Goal: Transaction & Acquisition: Purchase product/service

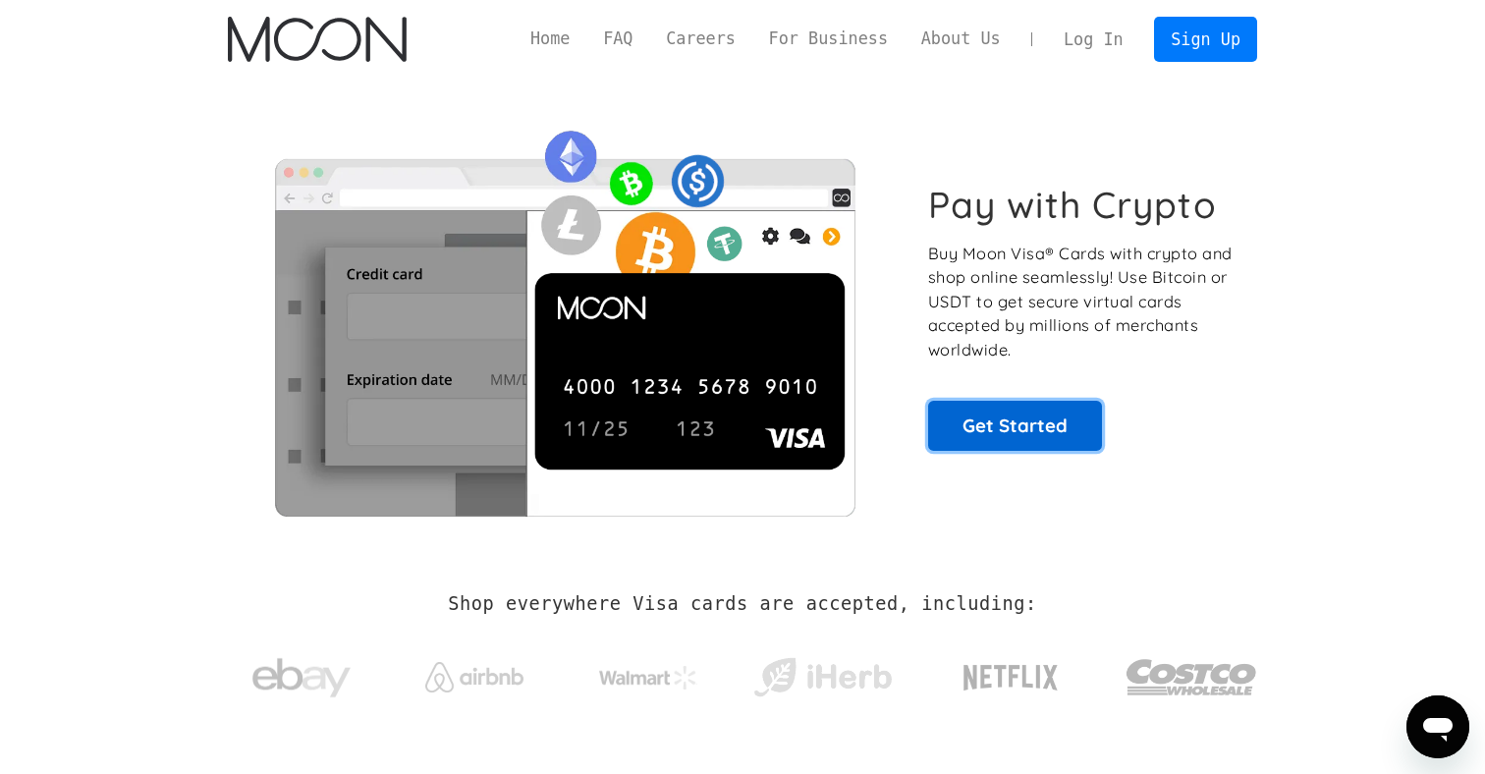
click at [964, 415] on link "Get Started" at bounding box center [1015, 425] width 174 height 49
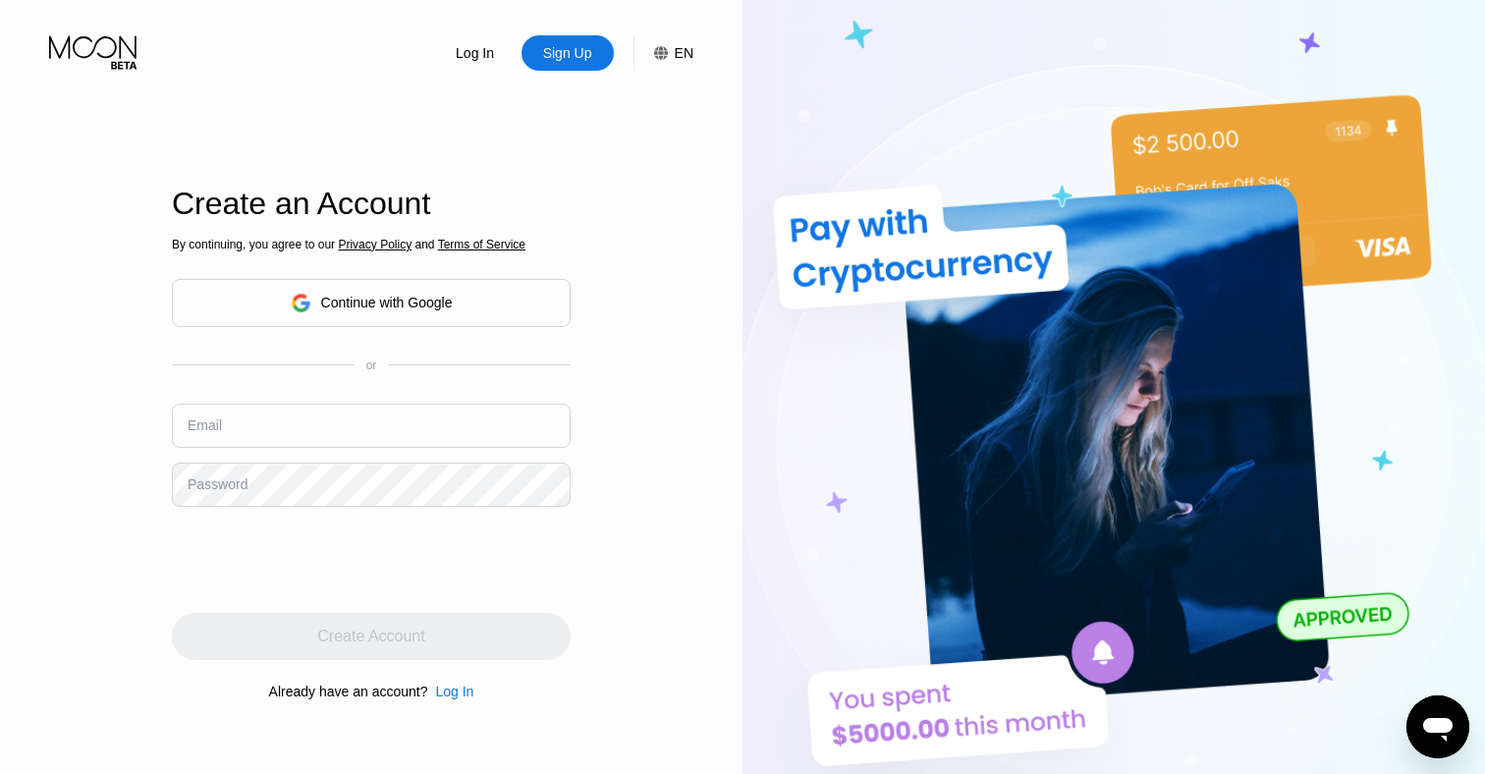
click at [383, 306] on div "Continue with Google" at bounding box center [387, 303] width 132 height 16
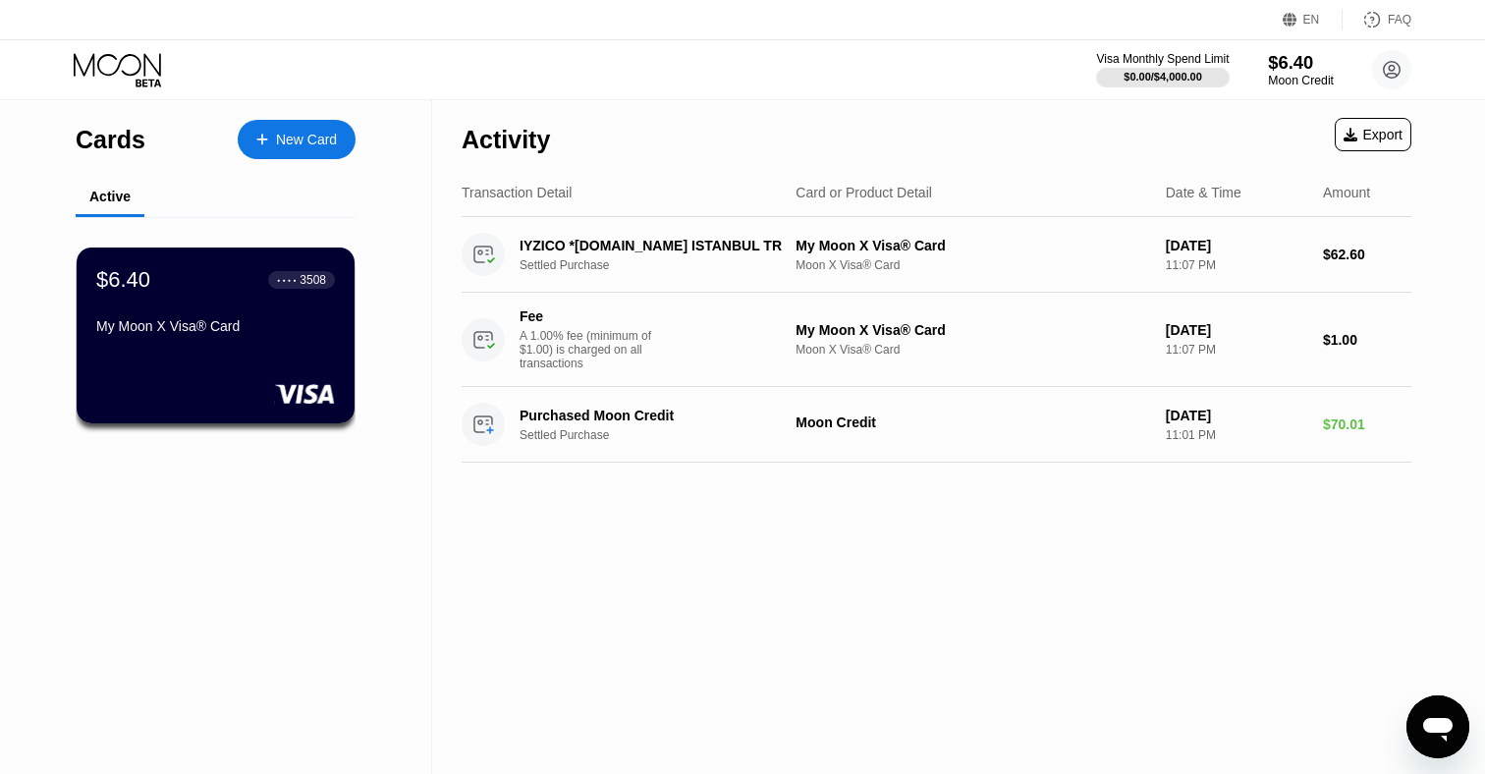
click at [1293, 64] on div "$6.40" at bounding box center [1301, 62] width 66 height 21
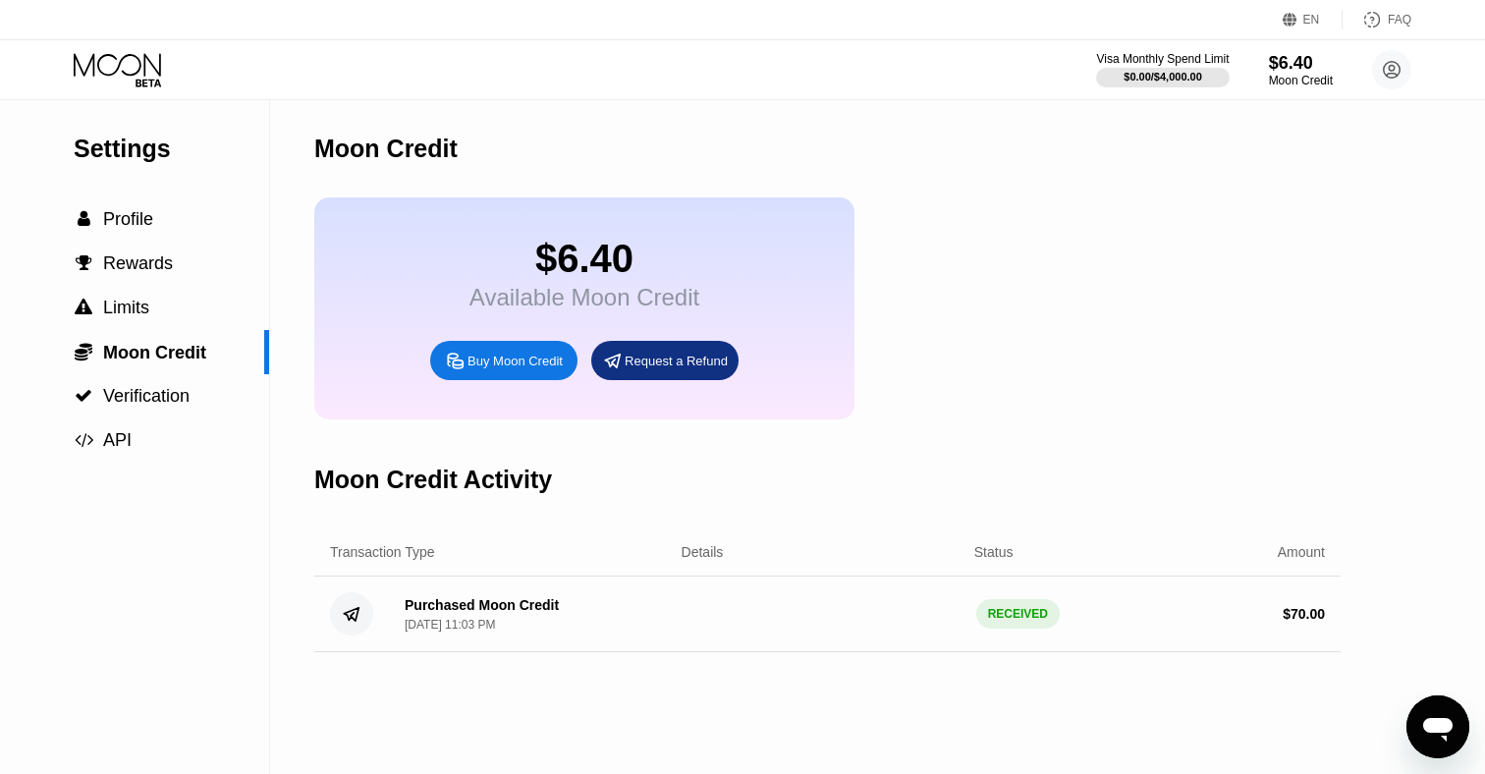
click at [502, 367] on div "Buy Moon Credit" at bounding box center [515, 361] width 95 height 17
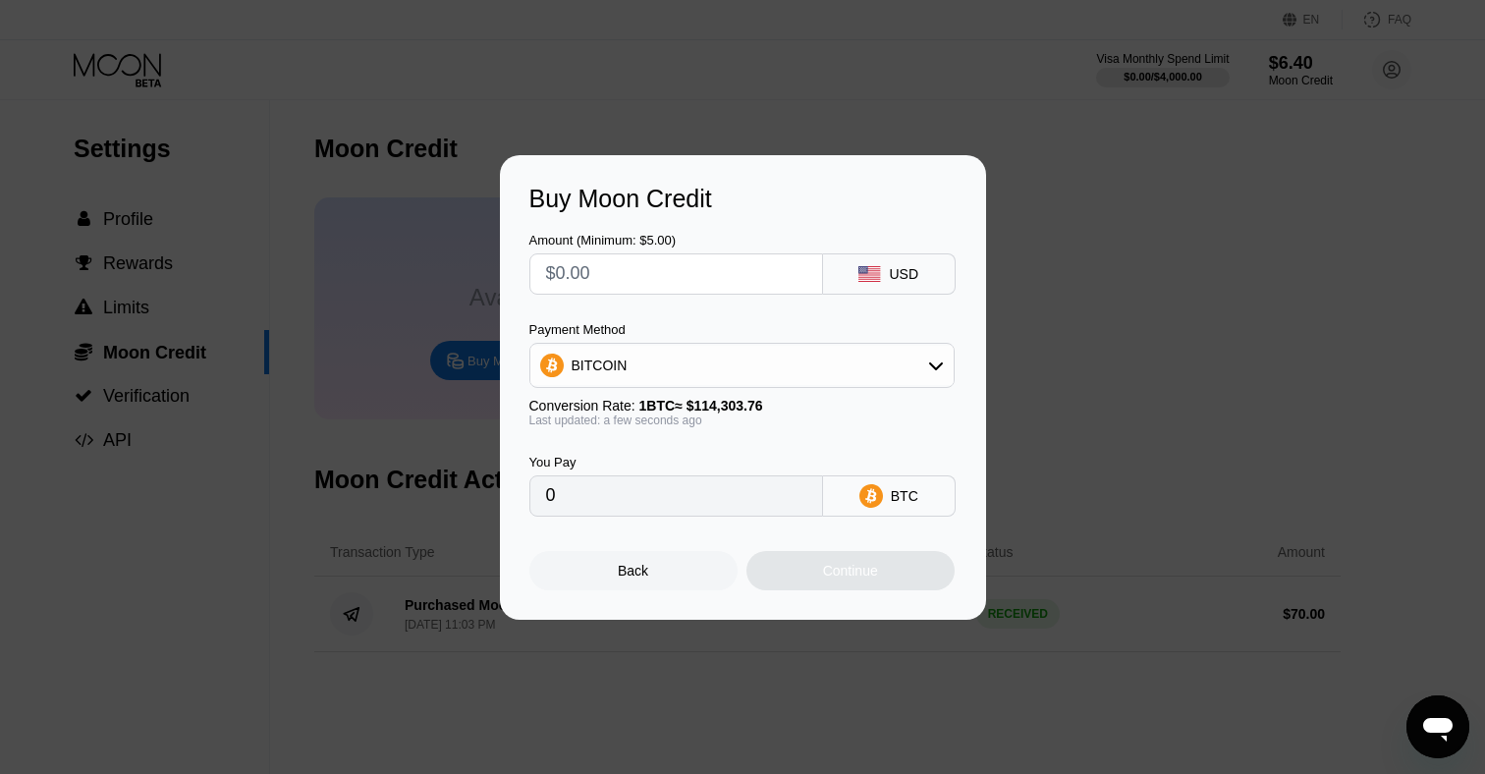
click at [358, 316] on div "Buy Moon Credit Amount (Minimum: $5.00) USD Payment Method BITCOIN Conversion R…" at bounding box center [742, 387] width 1485 height 465
click at [635, 568] on div "Back" at bounding box center [633, 571] width 30 height 16
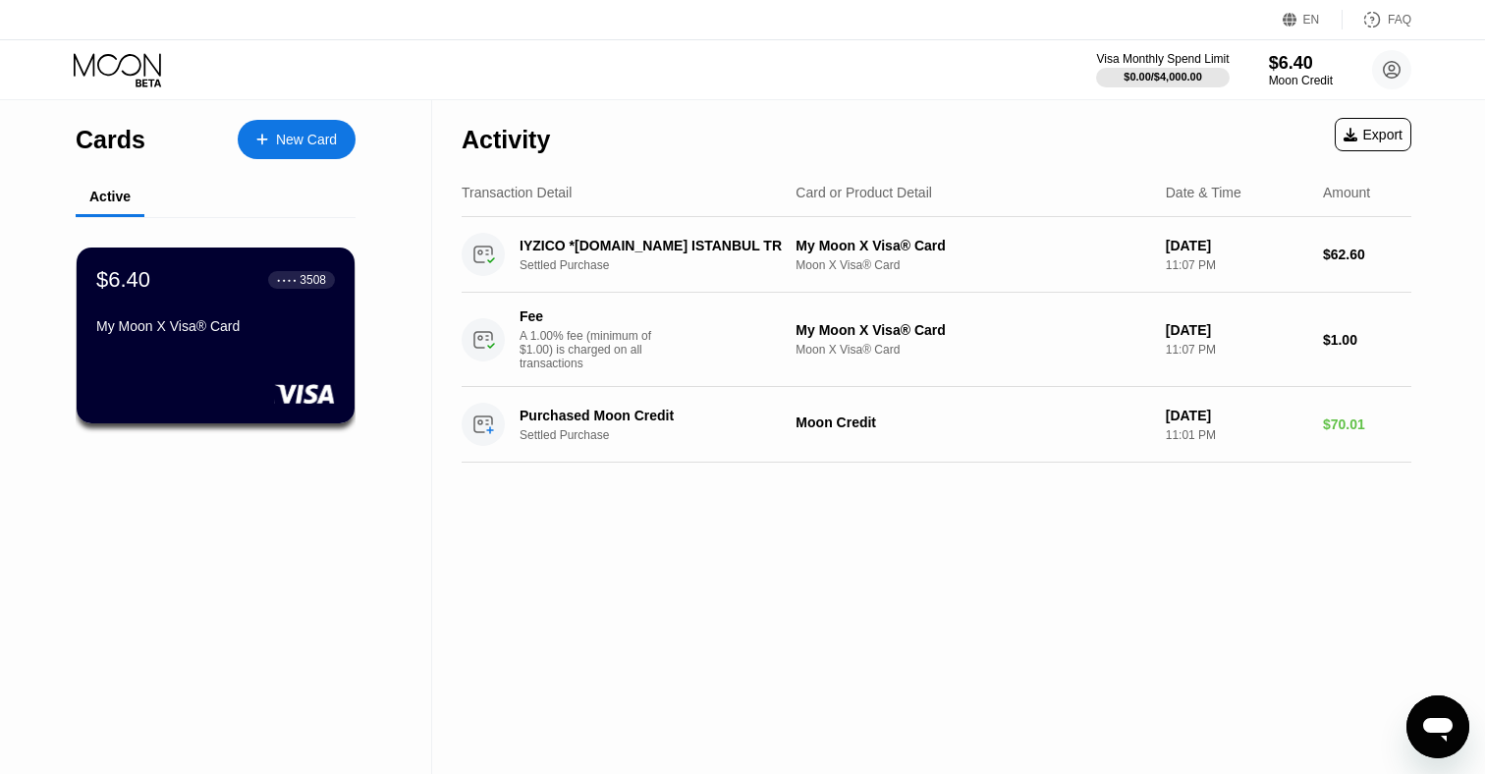
click at [276, 147] on div "New Card" at bounding box center [297, 139] width 118 height 39
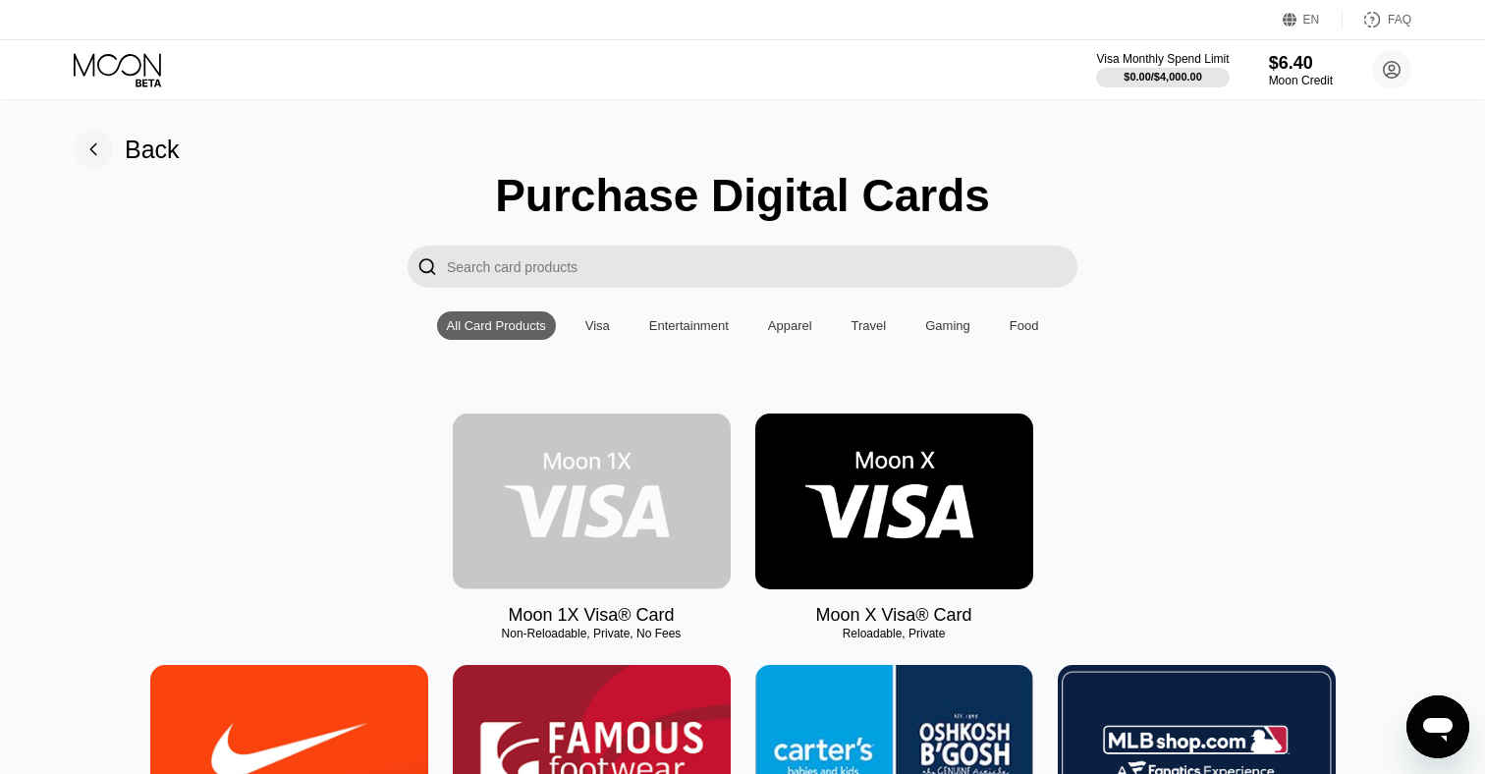
click at [661, 521] on img at bounding box center [592, 502] width 278 height 176
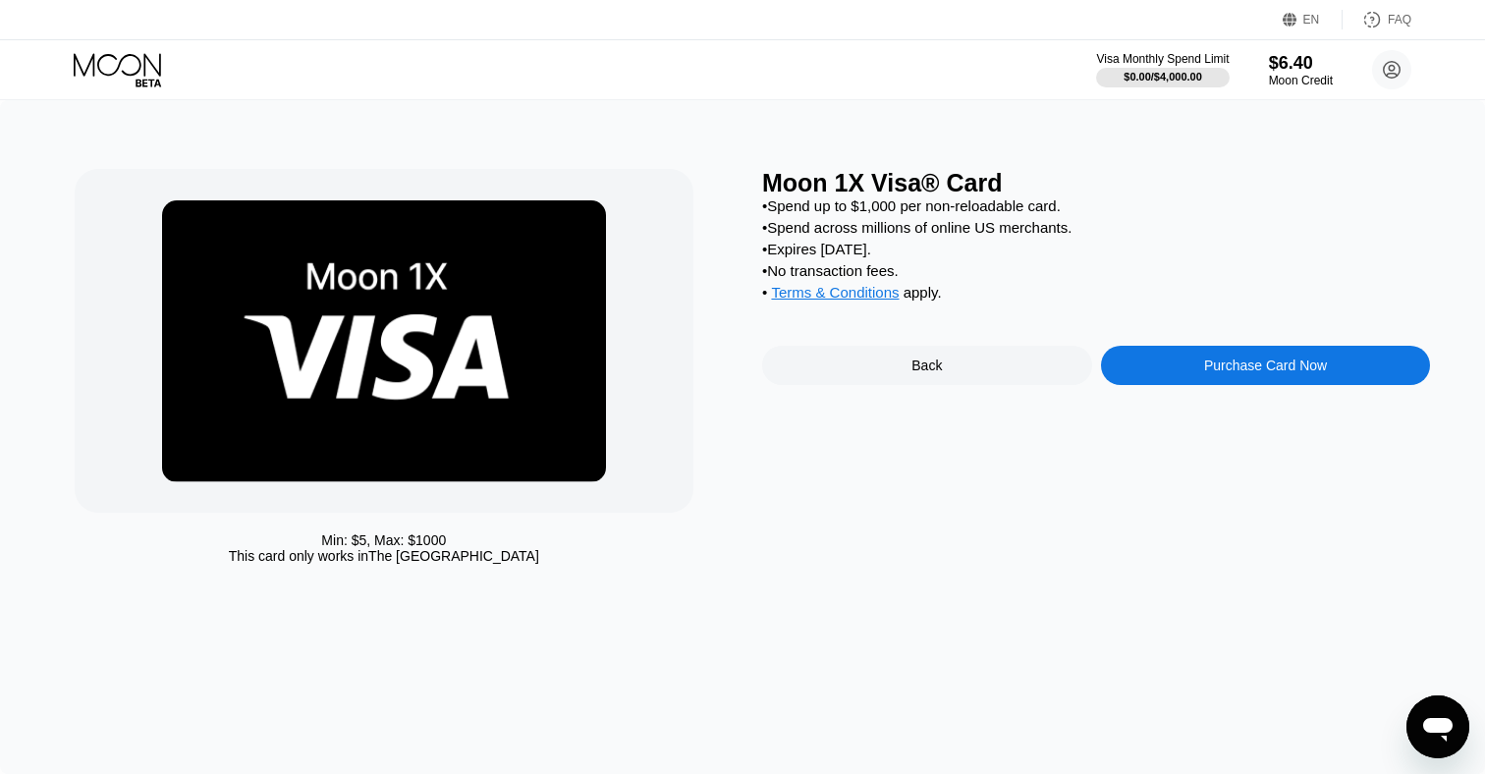
click at [1219, 371] on div "Purchase Card Now" at bounding box center [1265, 366] width 123 height 16
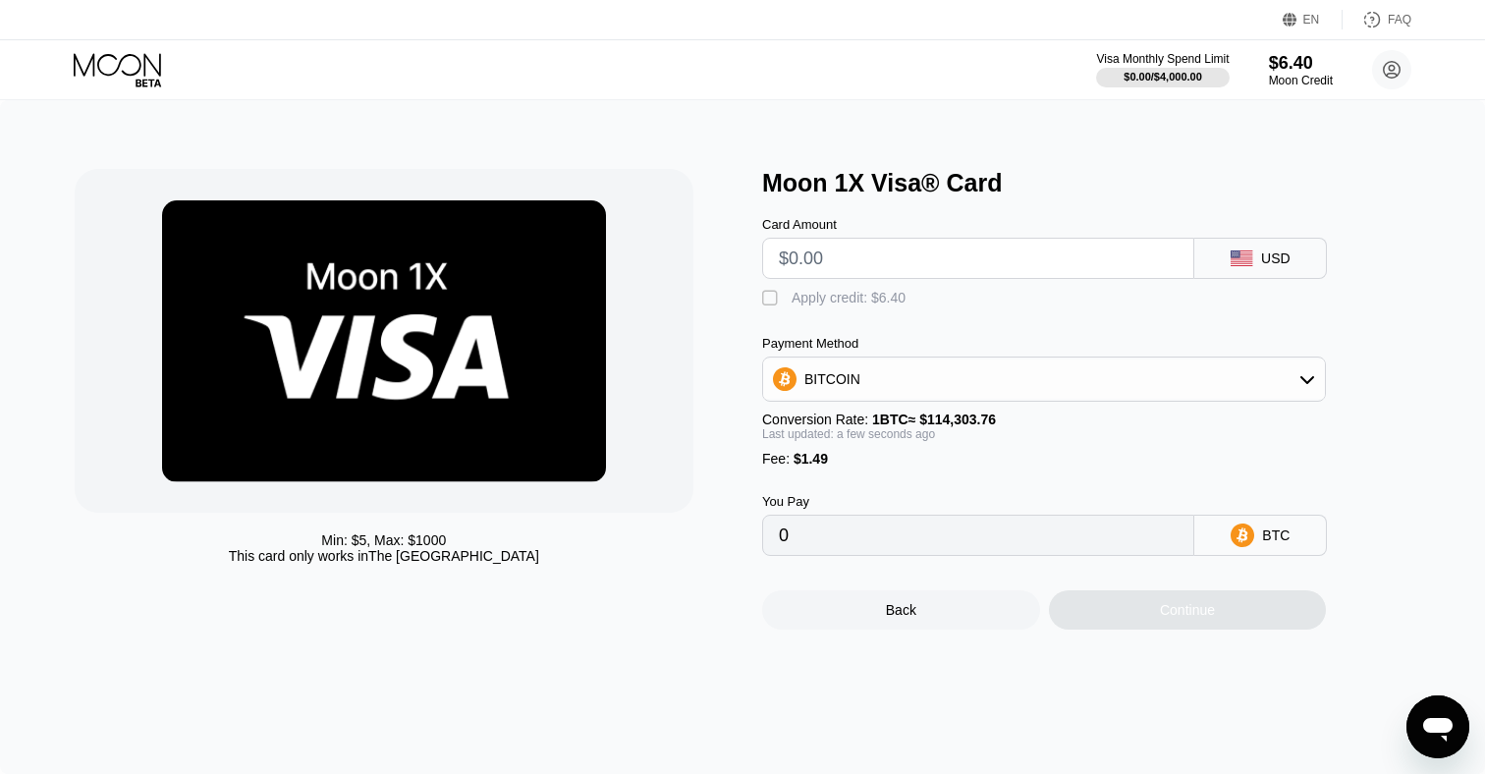
click at [864, 257] on input "text" at bounding box center [978, 258] width 399 height 39
type input "$32"
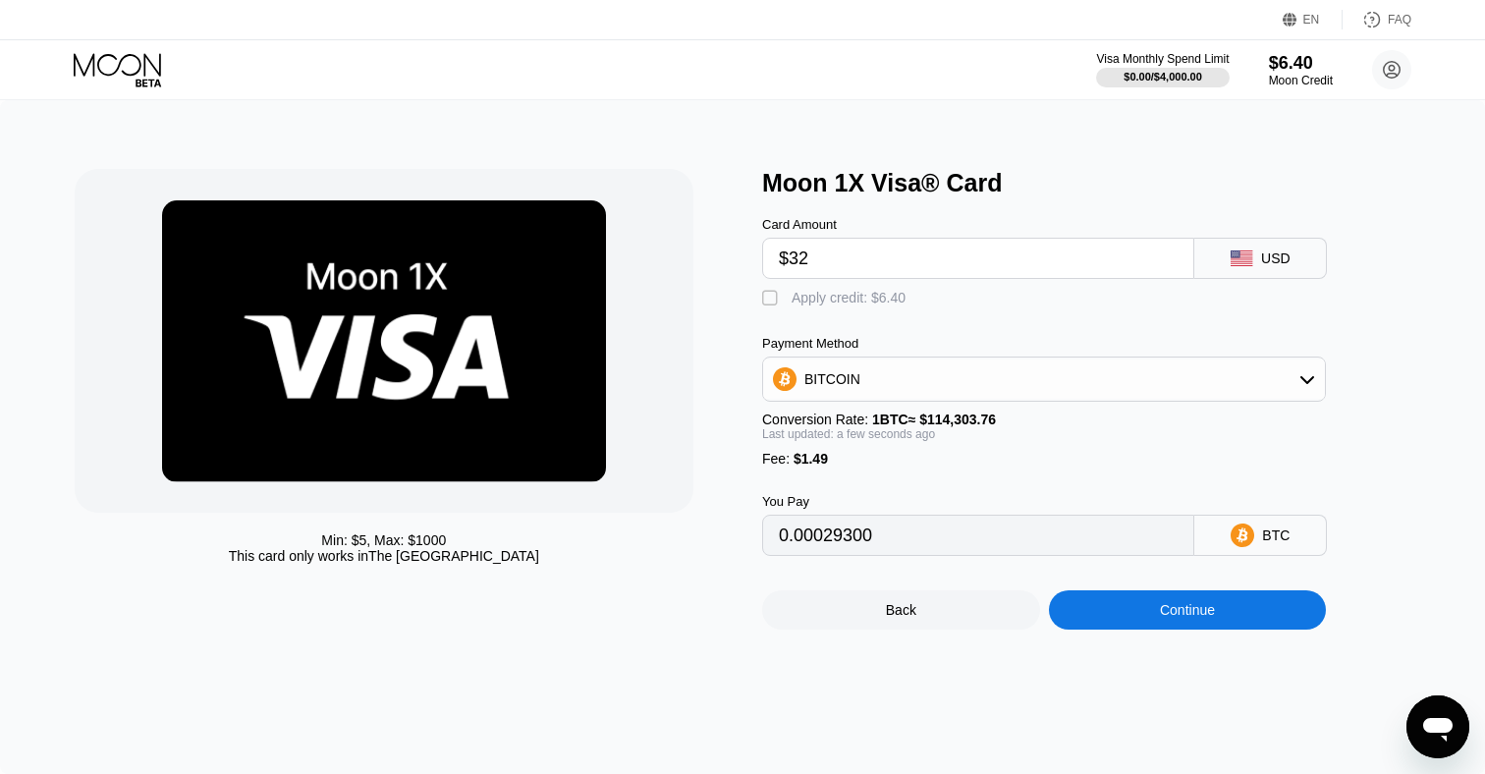
type input "0.00029300"
type input "$320"
type input "0.00281260"
type input "$320"
click at [911, 386] on div "BITCOIN" at bounding box center [1044, 379] width 562 height 39
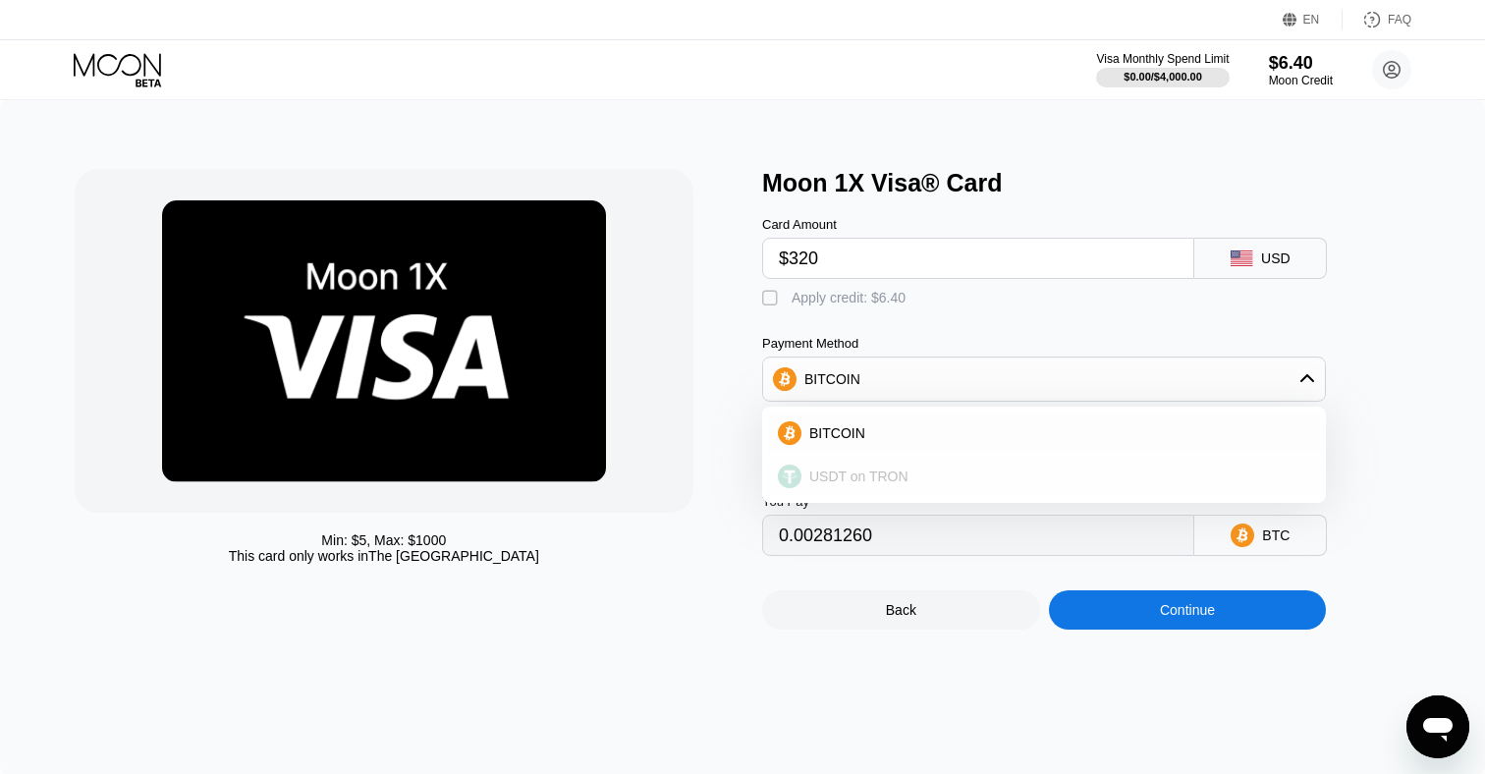
click at [921, 461] on div "USDT on TRON" at bounding box center [1044, 476] width 552 height 39
type input "324.74"
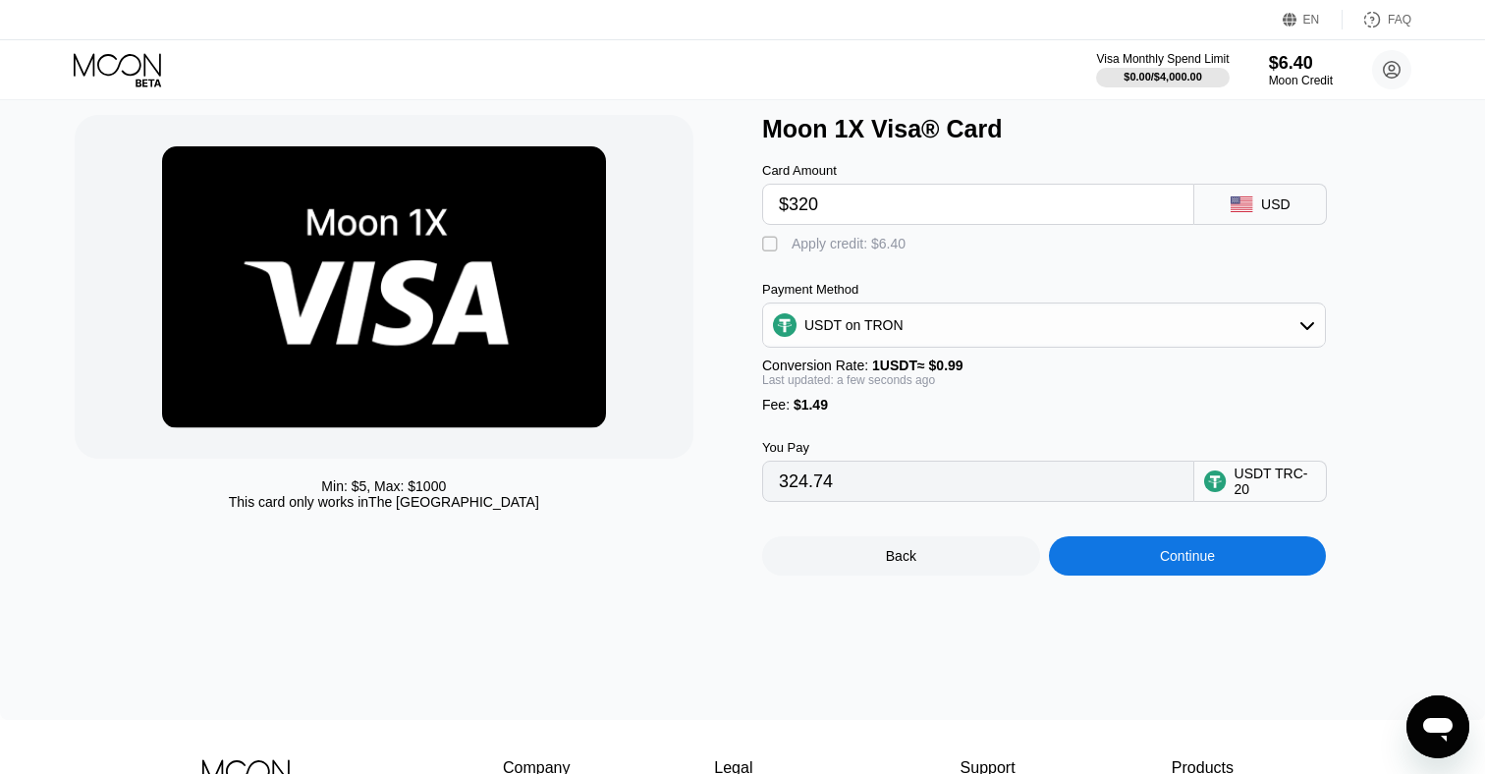
scroll to position [55, 0]
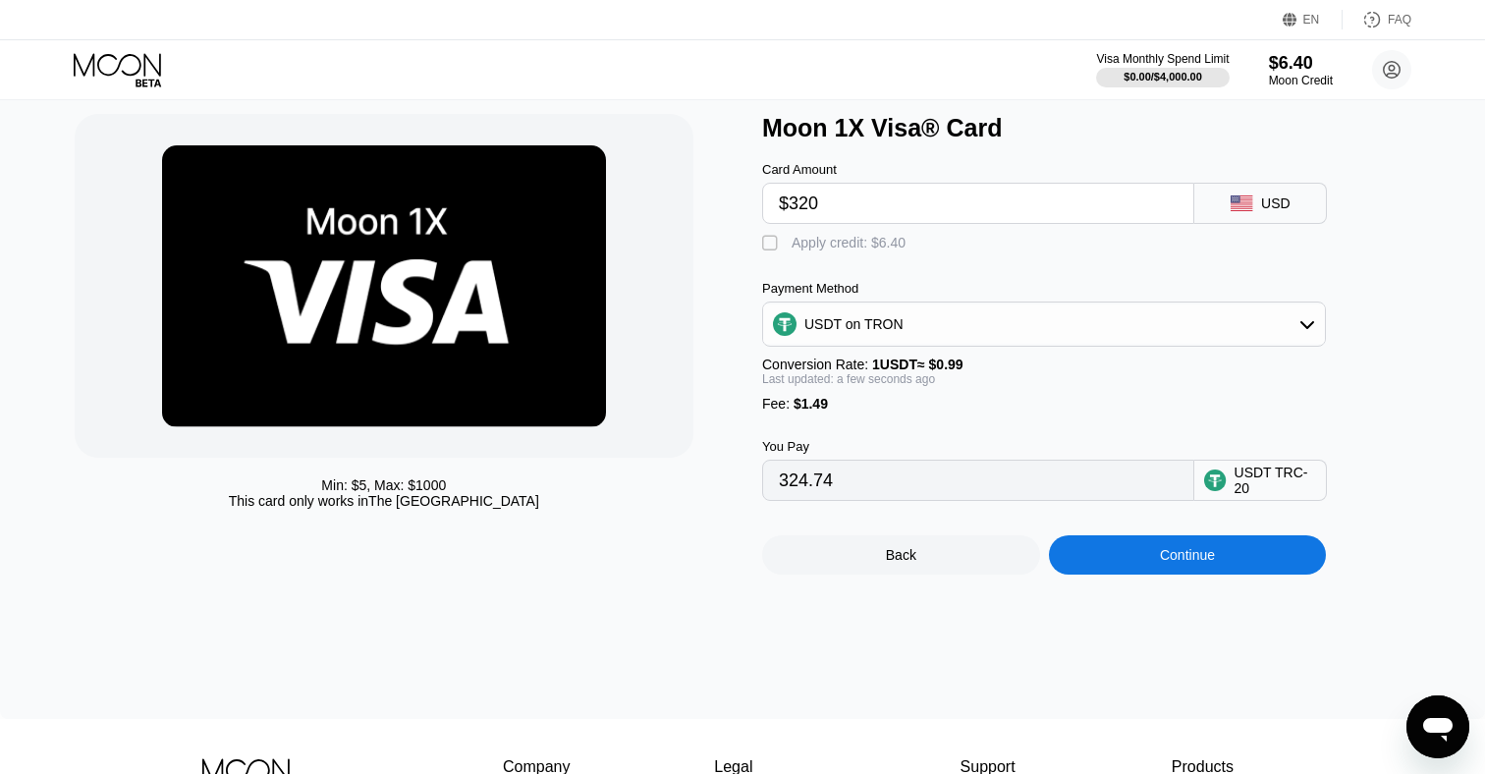
click at [1126, 557] on div "Continue" at bounding box center [1188, 554] width 278 height 39
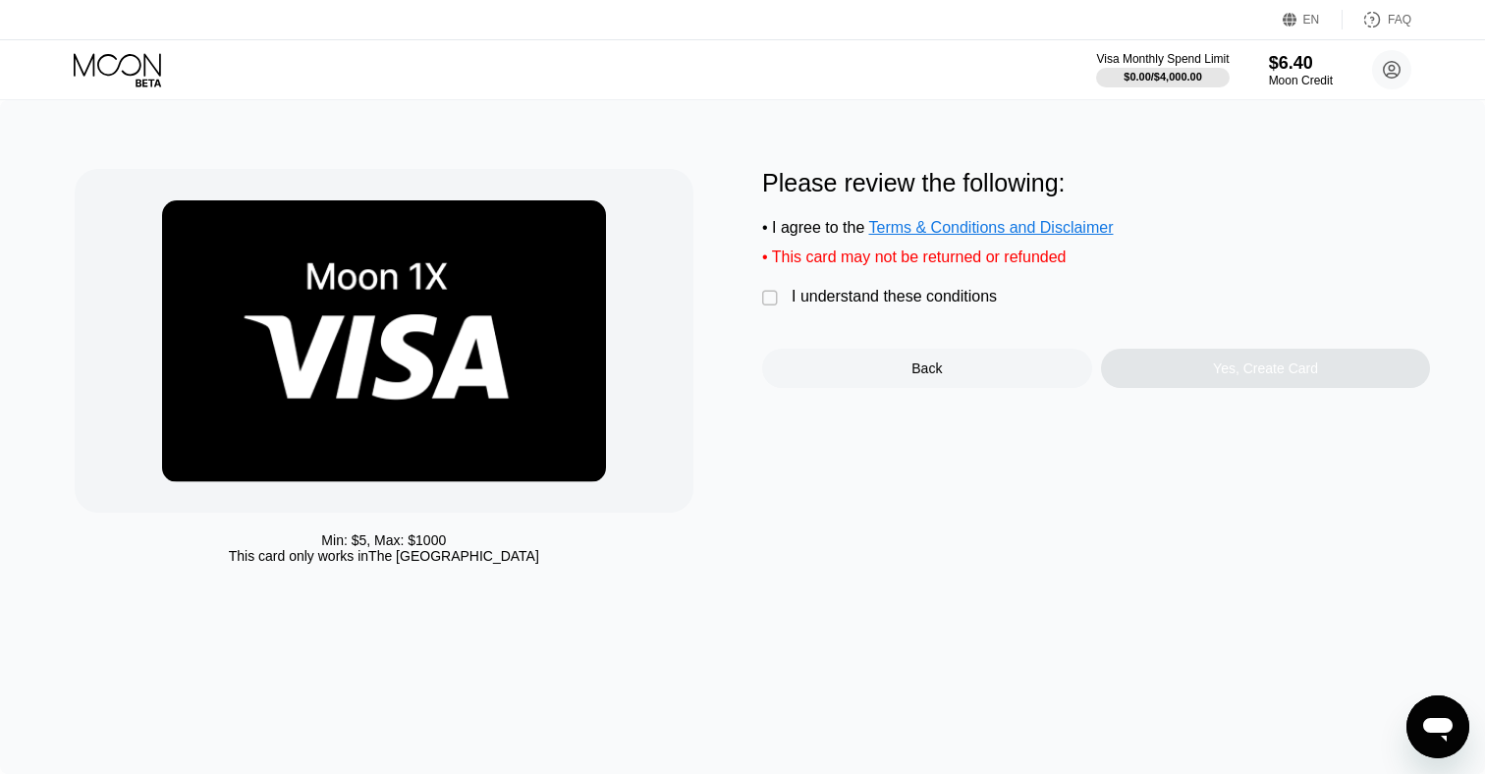
click at [924, 291] on div "I understand these conditions" at bounding box center [894, 297] width 205 height 18
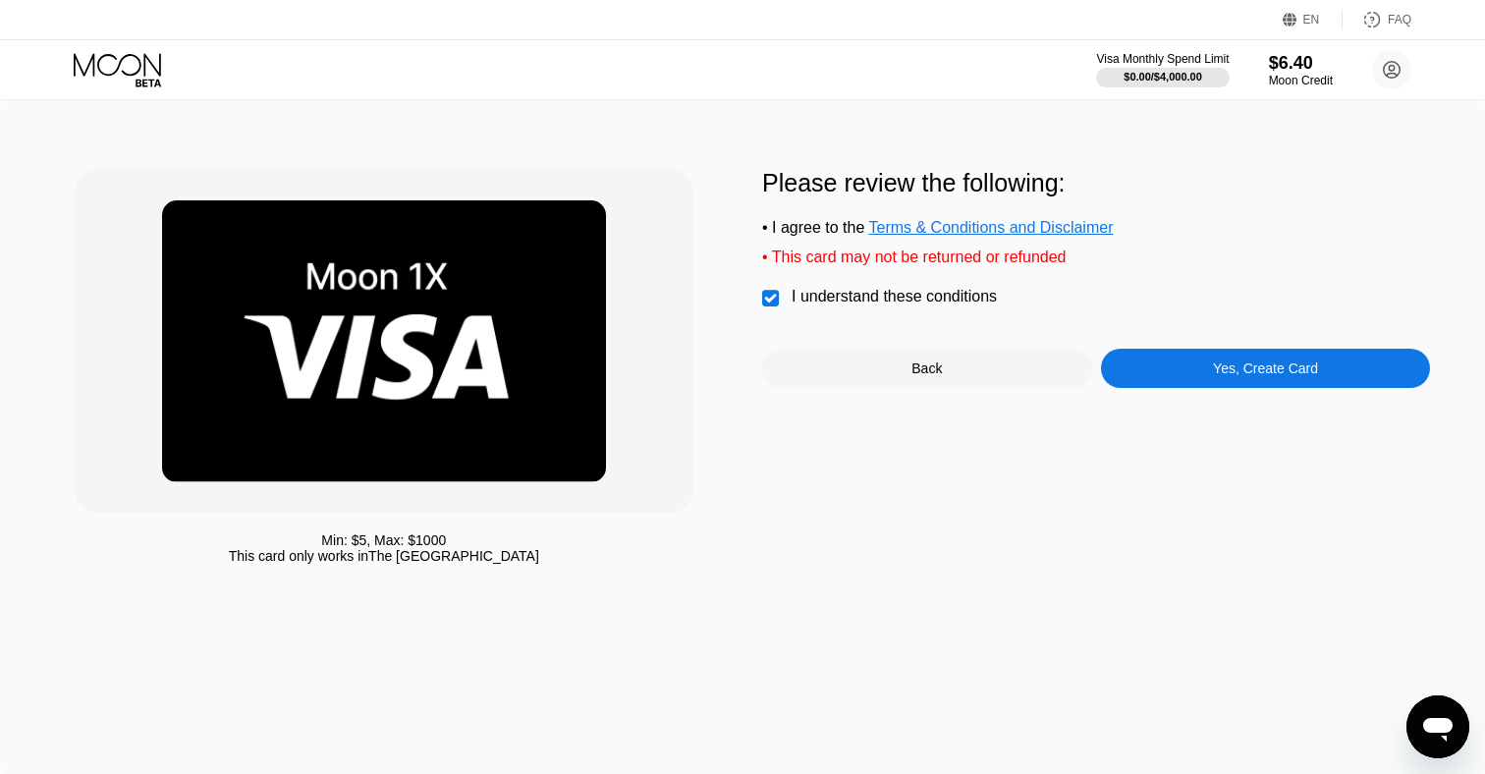
click at [1236, 375] on div "Yes, Create Card" at bounding box center [1265, 369] width 105 height 16
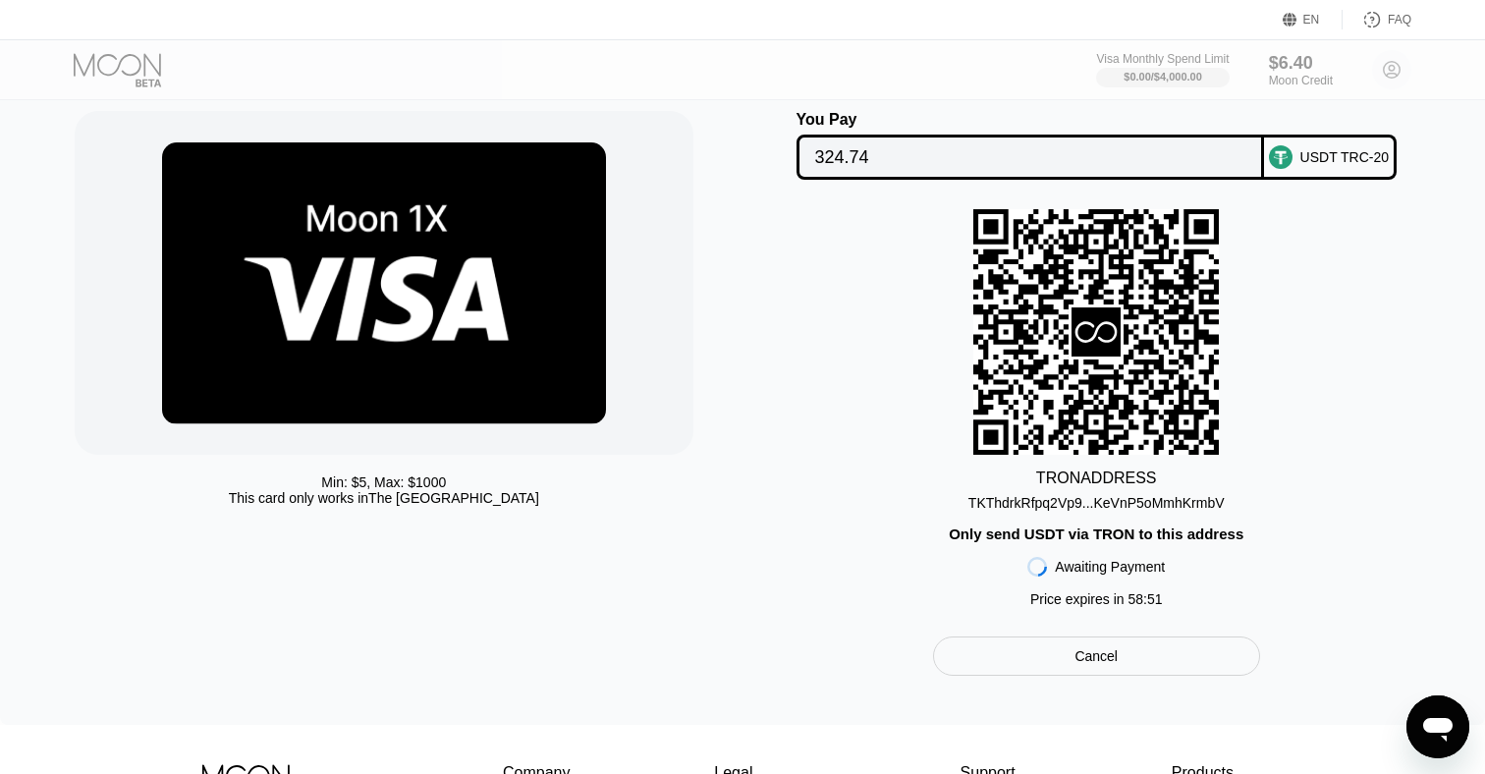
scroll to position [62, 0]
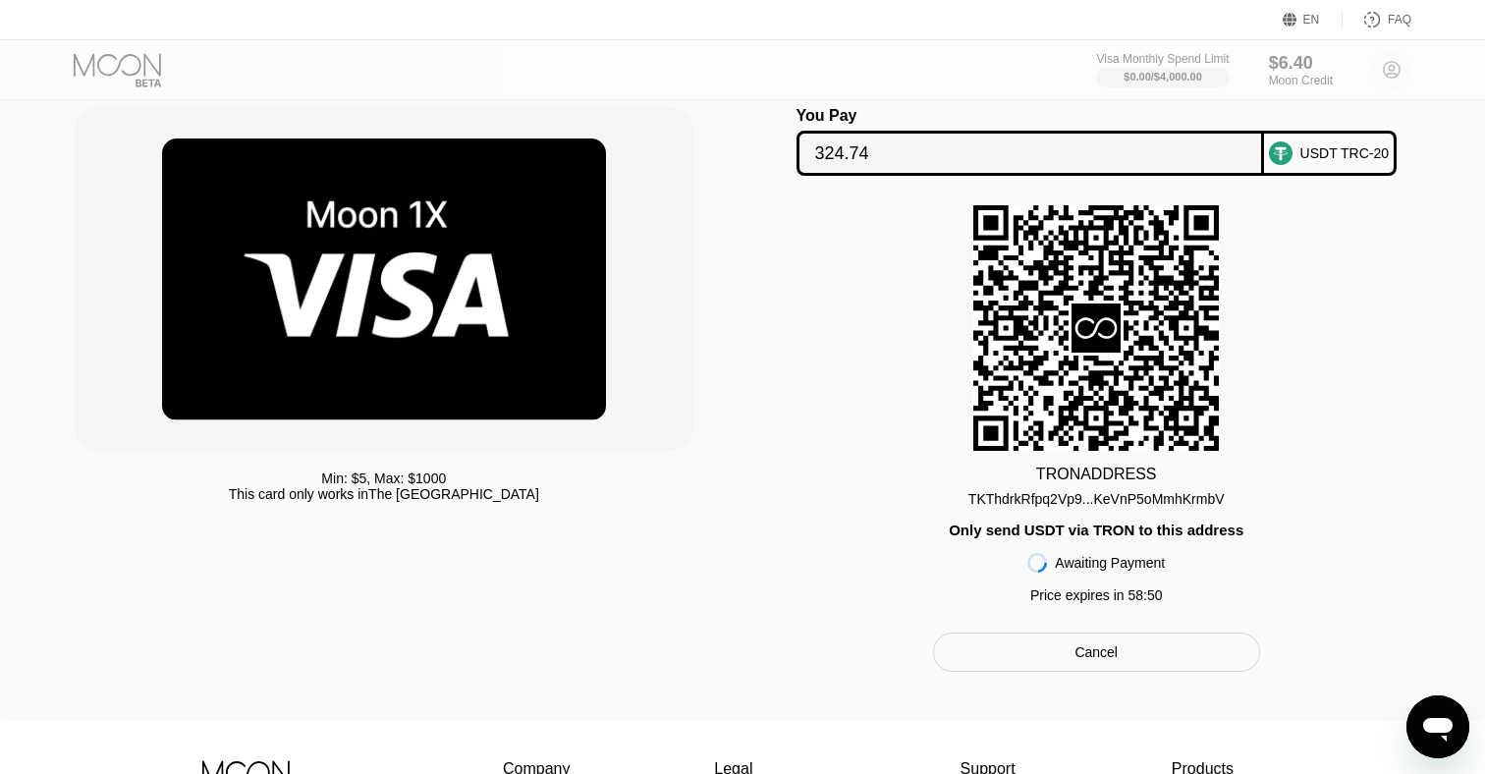
click at [1082, 500] on div "TKThdrkRfpq2Vp9...KeVnP5oMmhKrmbV" at bounding box center [1097, 499] width 256 height 16
click at [827, 144] on input "324.74" at bounding box center [1030, 153] width 430 height 39
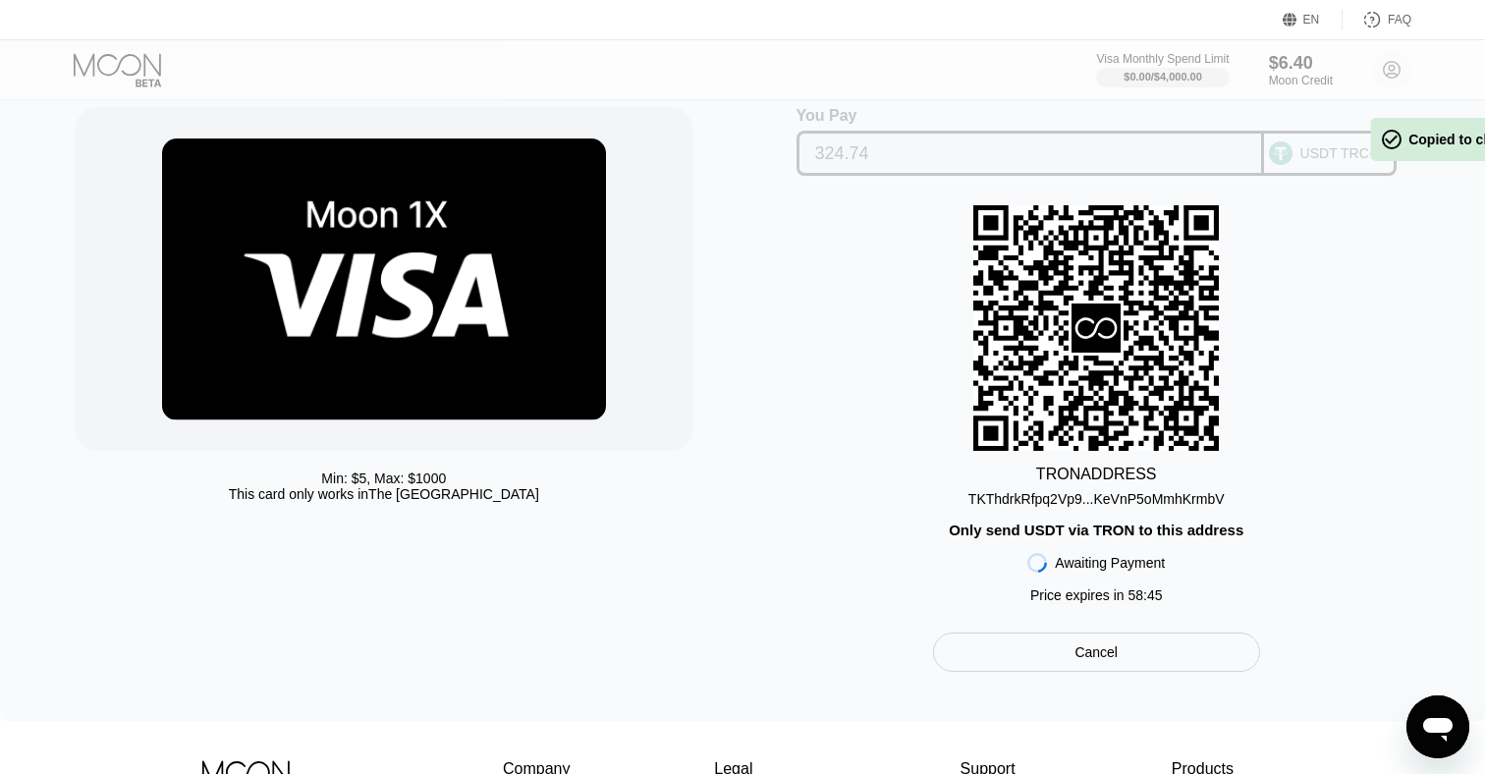
click at [827, 144] on input "324.74" at bounding box center [1030, 153] width 430 height 39
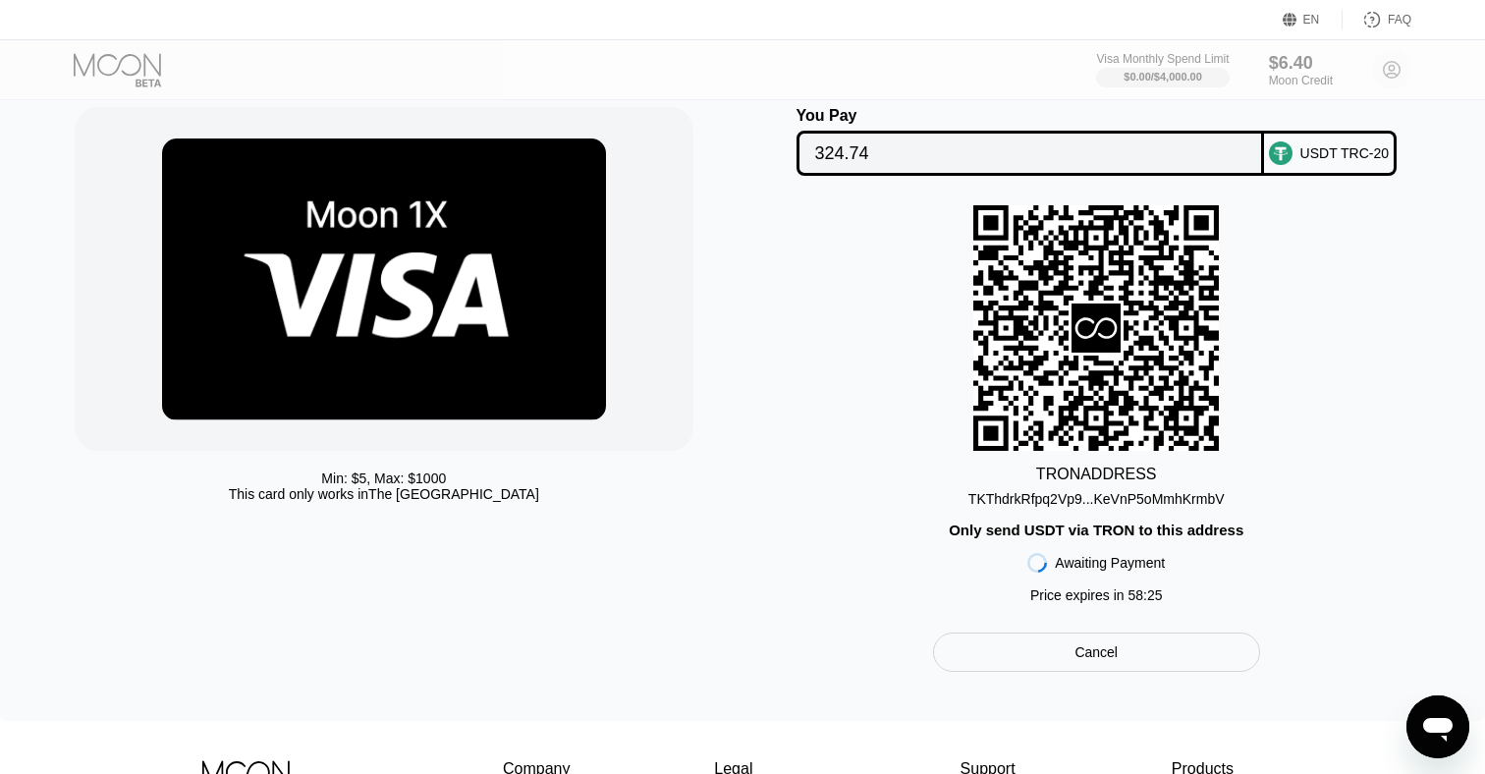
click at [1005, 496] on div "TKThdrkRfpq2Vp9...KeVnP5oMmhKrmbV" at bounding box center [1097, 499] width 256 height 16
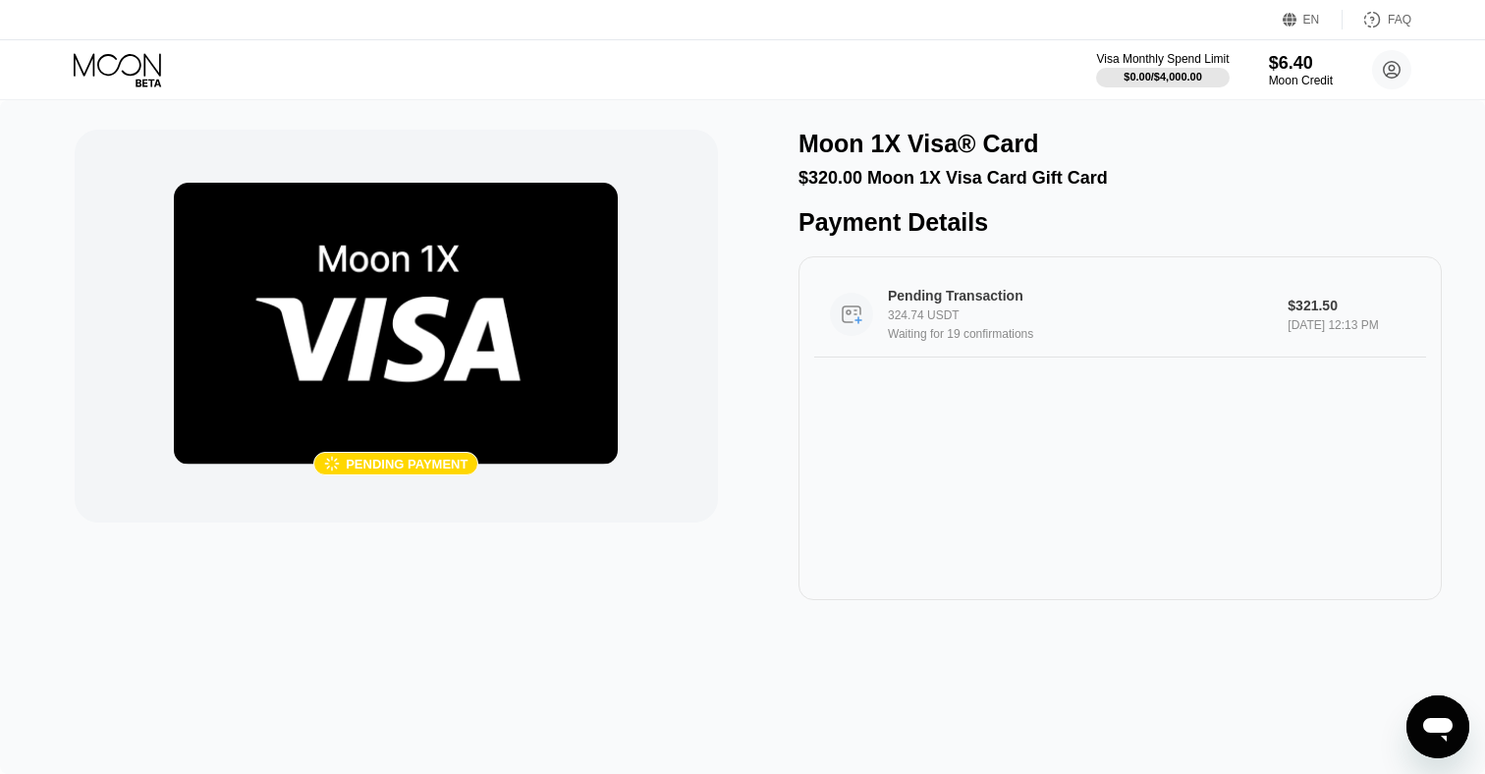
click at [1081, 354] on div "Pending Transaction 324.74 USDT Waiting for 19 confirmations $321.50 Aug 23, 20…" at bounding box center [1120, 314] width 612 height 85
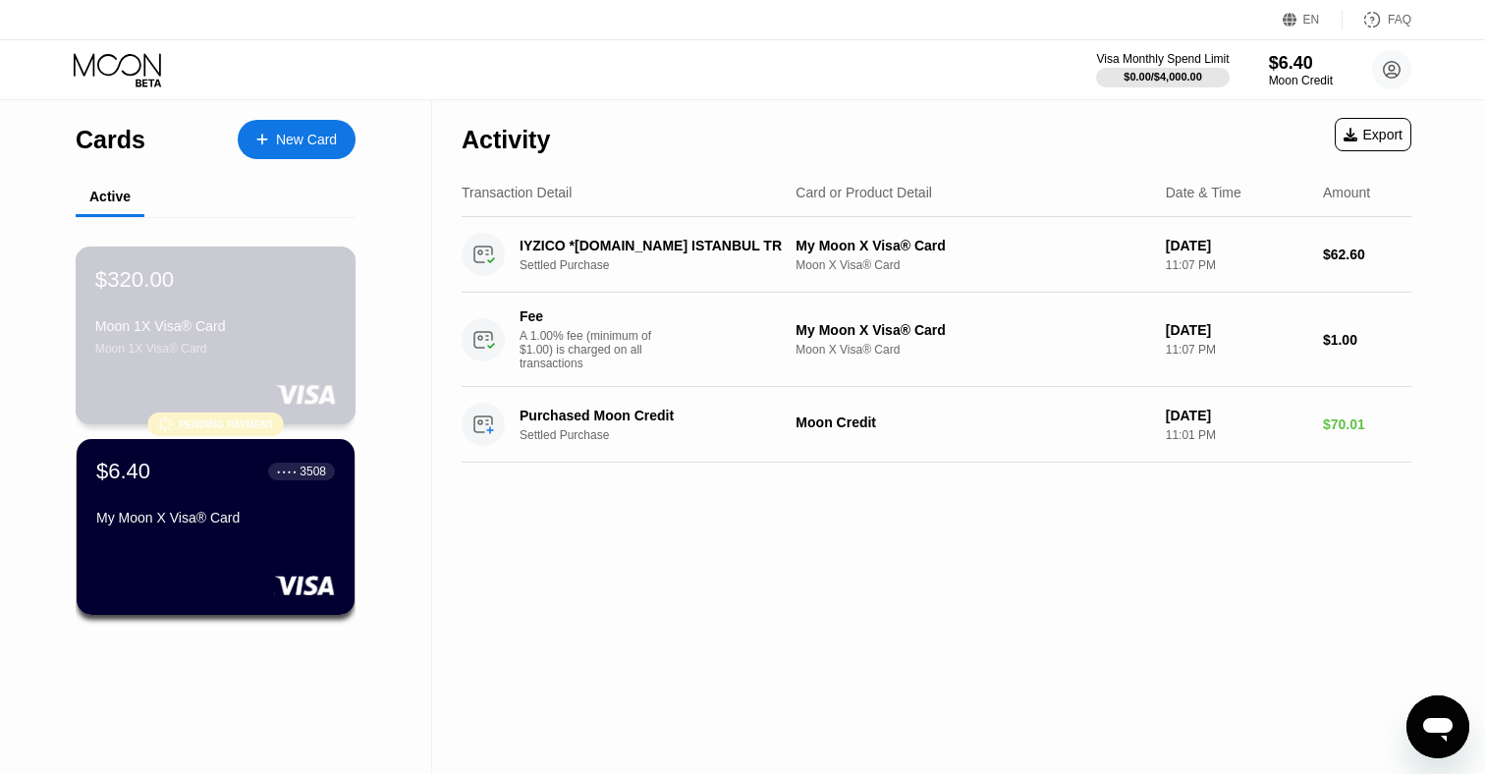
click at [276, 306] on div "$320.00 Moon 1X Visa® Card Moon 1X Visa® Card" at bounding box center [215, 310] width 241 height 89
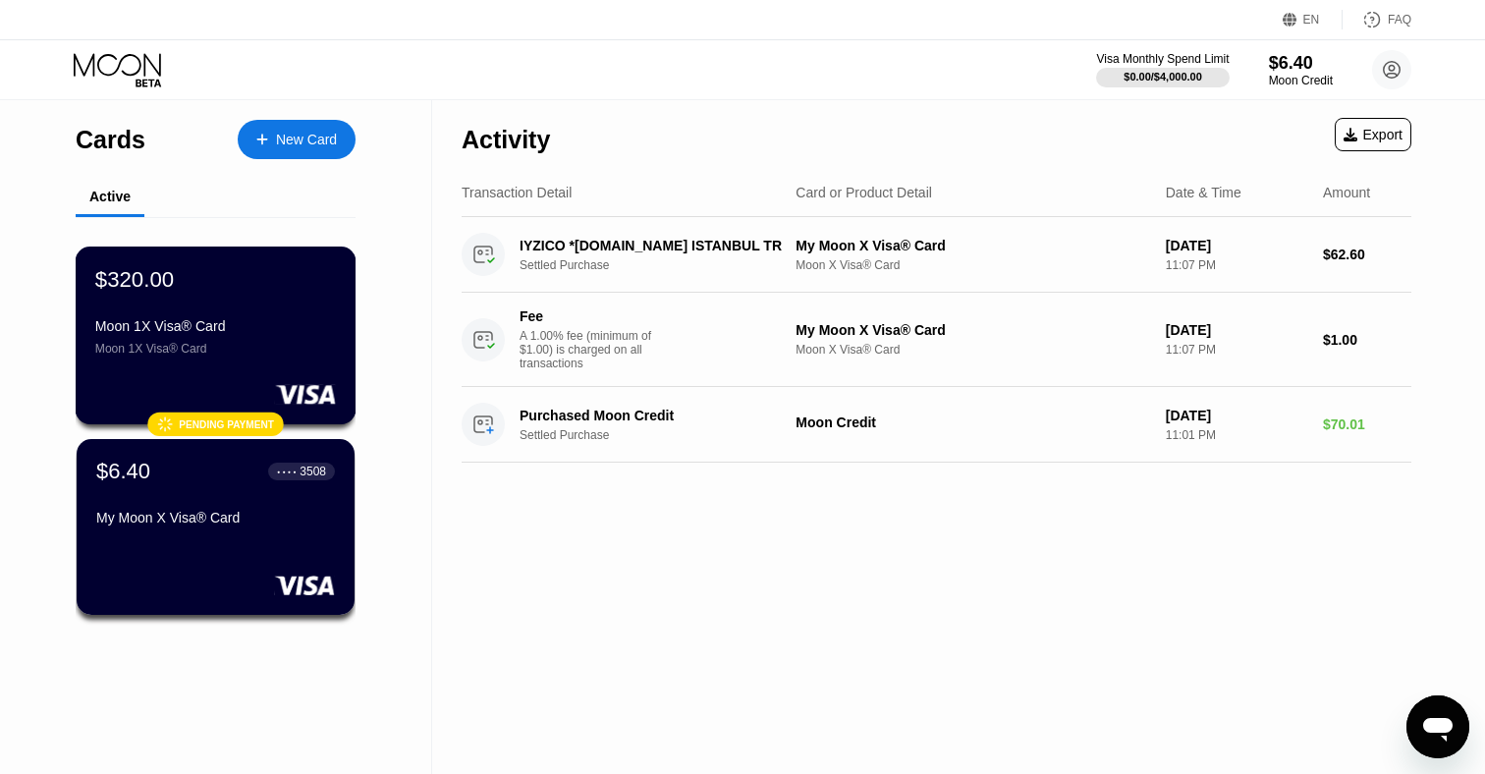
click at [250, 341] on div "Moon 1X Visa® Card Moon 1X Visa® Card" at bounding box center [215, 336] width 241 height 37
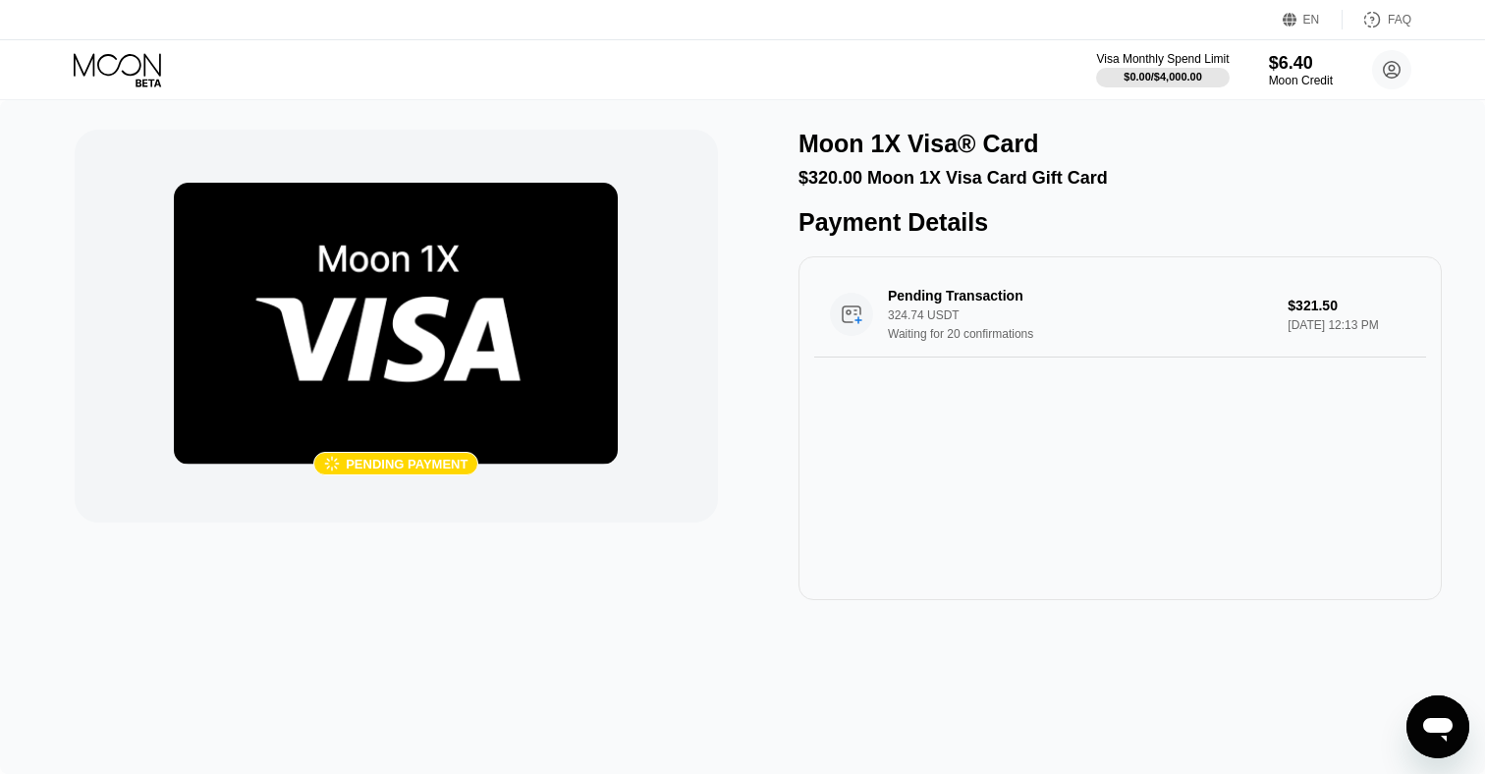
click at [406, 461] on div "Pending payment" at bounding box center [407, 464] width 122 height 15
click at [324, 464] on div "" at bounding box center [332, 464] width 16 height 17
click at [383, 382] on img at bounding box center [396, 324] width 444 height 282
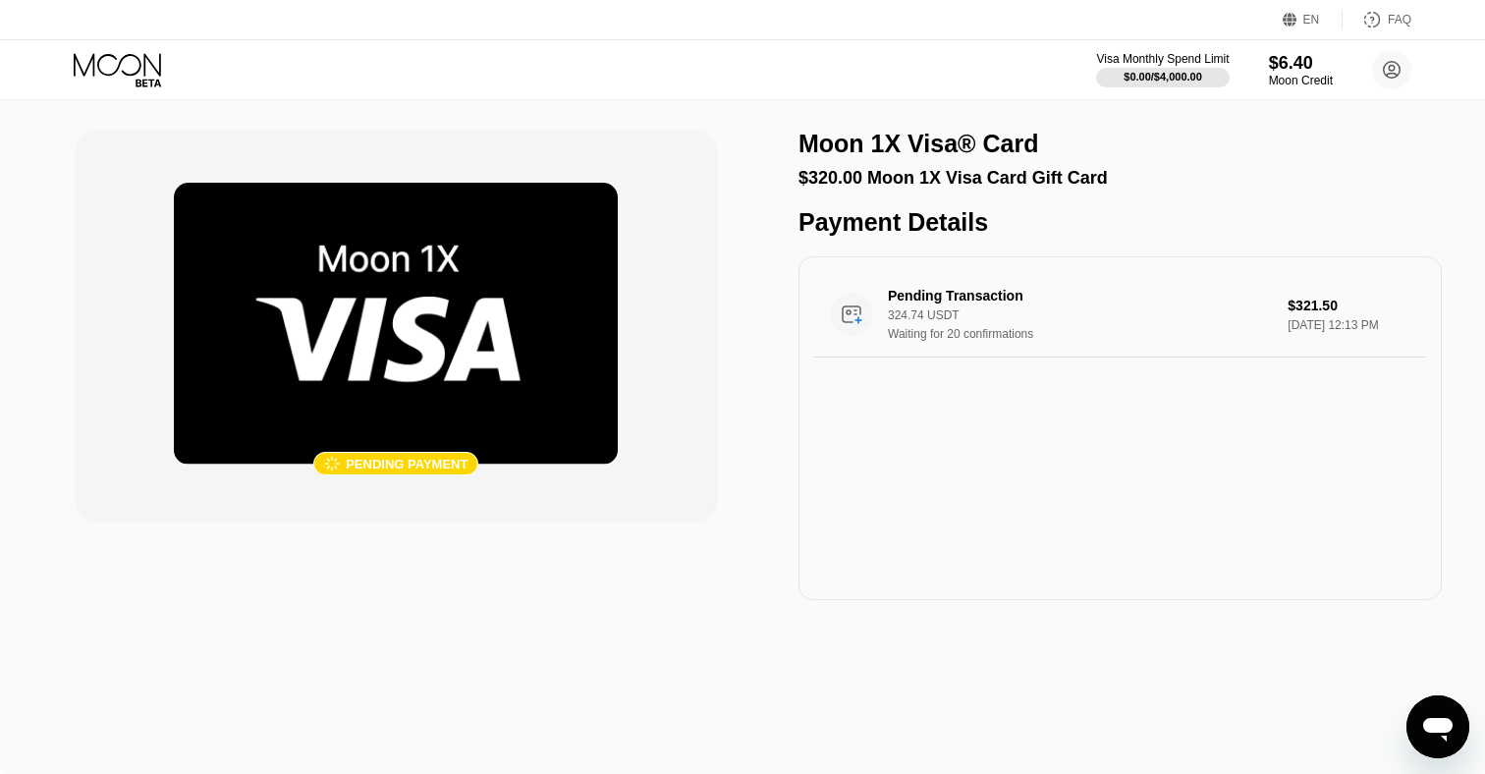
click at [383, 382] on img at bounding box center [396, 324] width 444 height 282
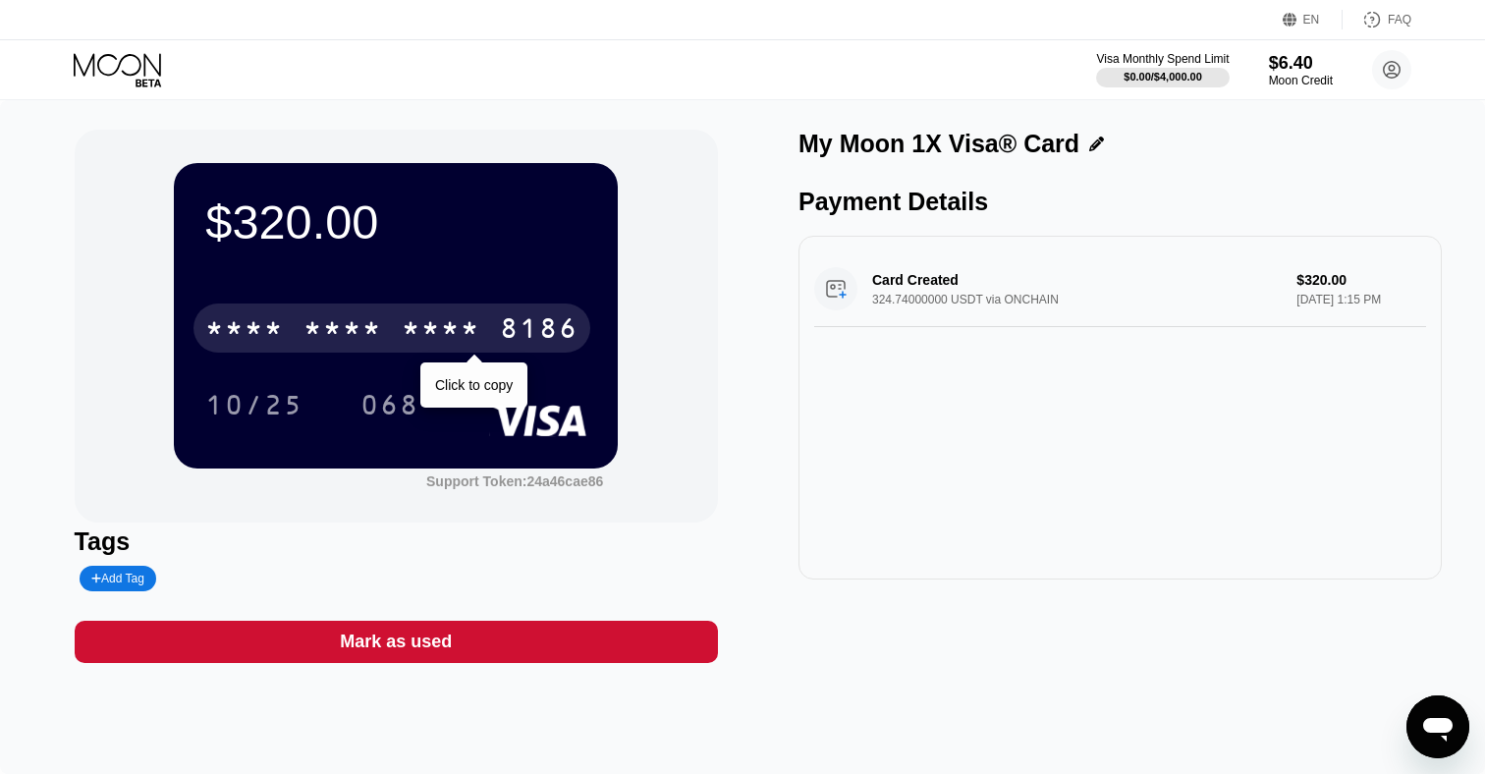
click at [444, 322] on div "* * * *" at bounding box center [441, 330] width 79 height 31
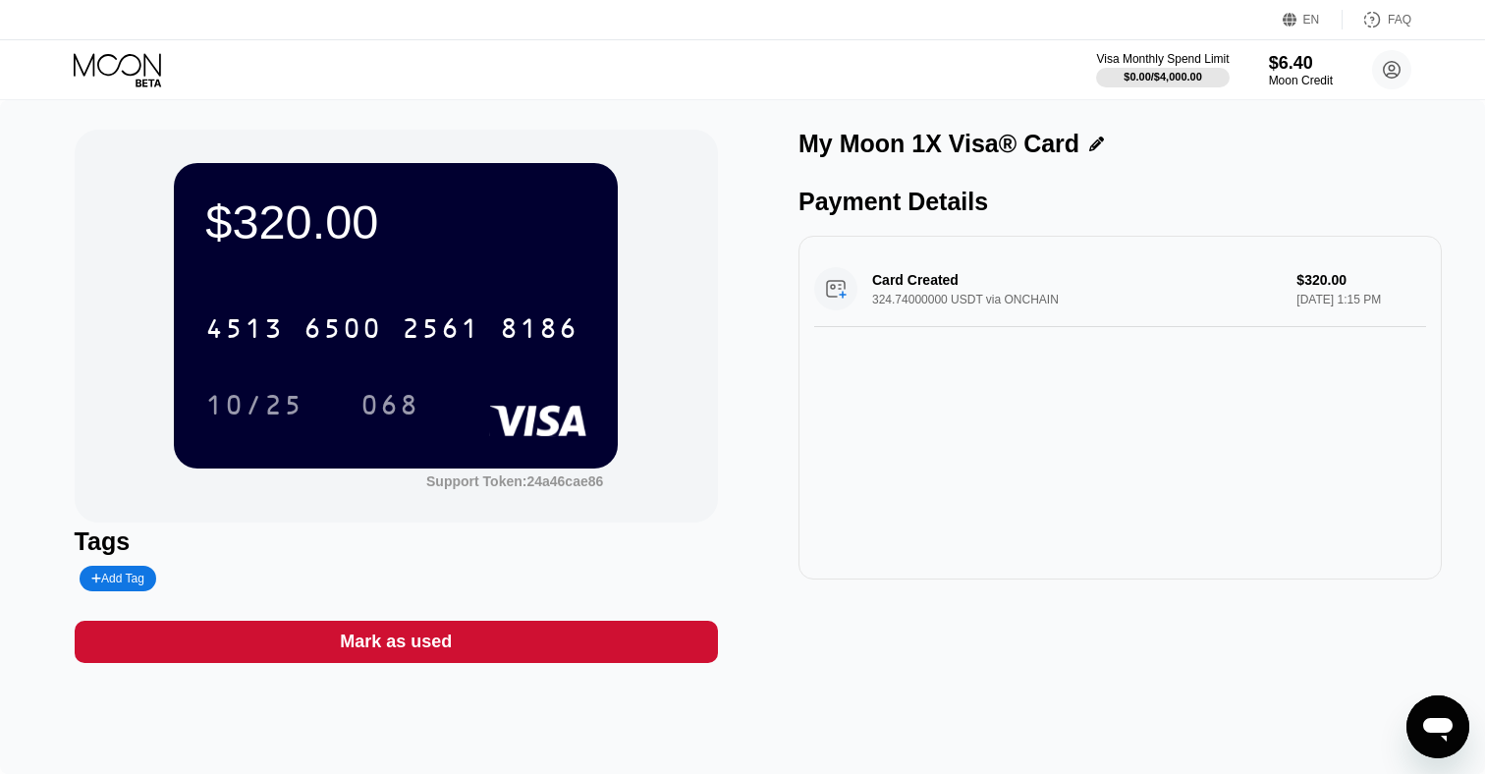
click at [267, 399] on div "10/25" at bounding box center [254, 407] width 98 height 31
click at [383, 404] on div "068" at bounding box center [390, 407] width 59 height 31
